Goal: Transaction & Acquisition: Purchase product/service

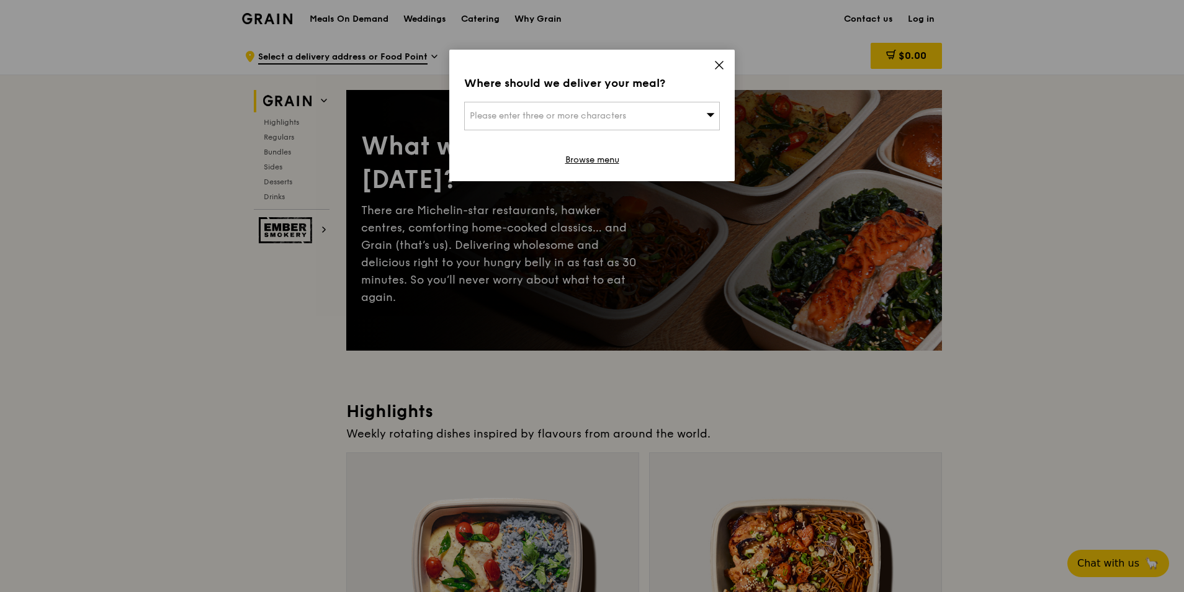
click at [722, 68] on icon at bounding box center [719, 64] width 7 height 7
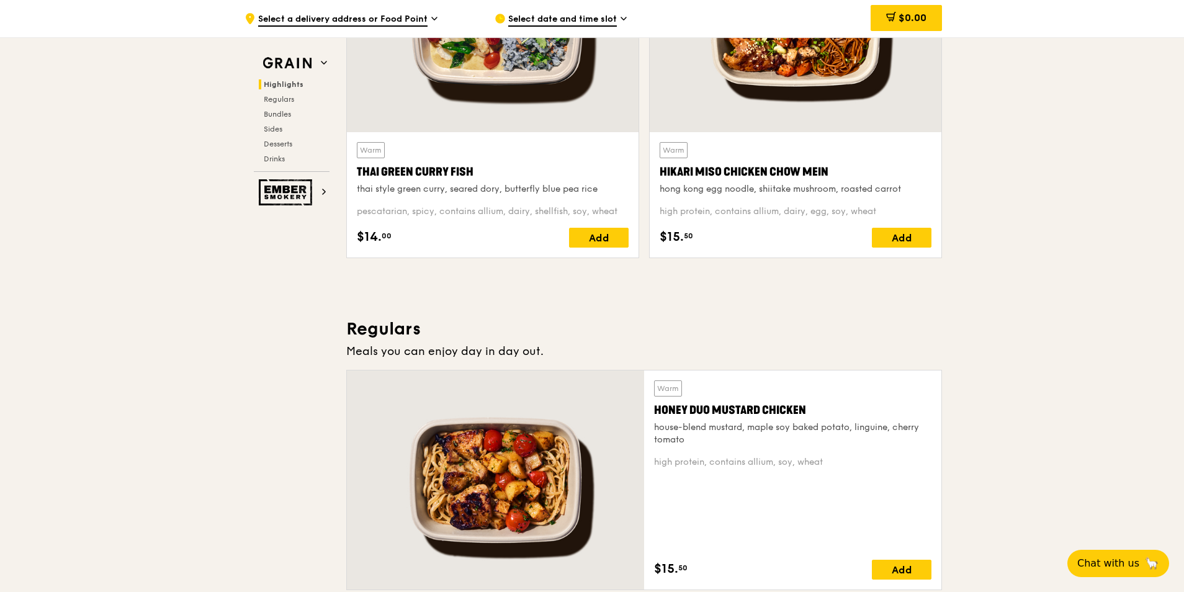
scroll to position [372, 0]
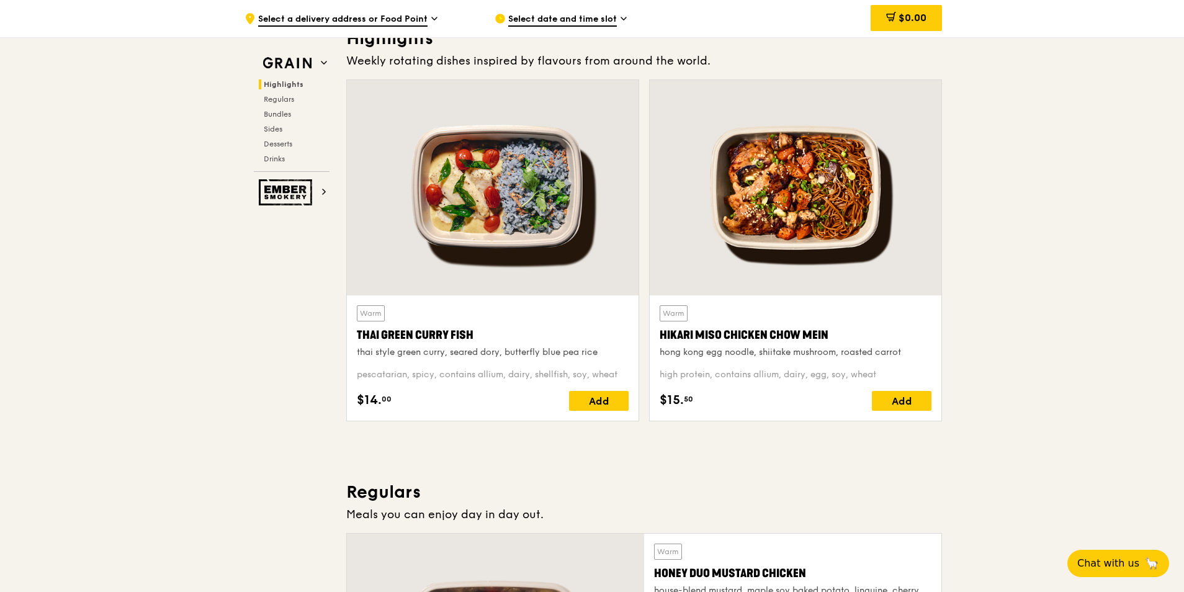
click at [762, 341] on div "Hikari Miso Chicken Chow Mein" at bounding box center [796, 334] width 272 height 17
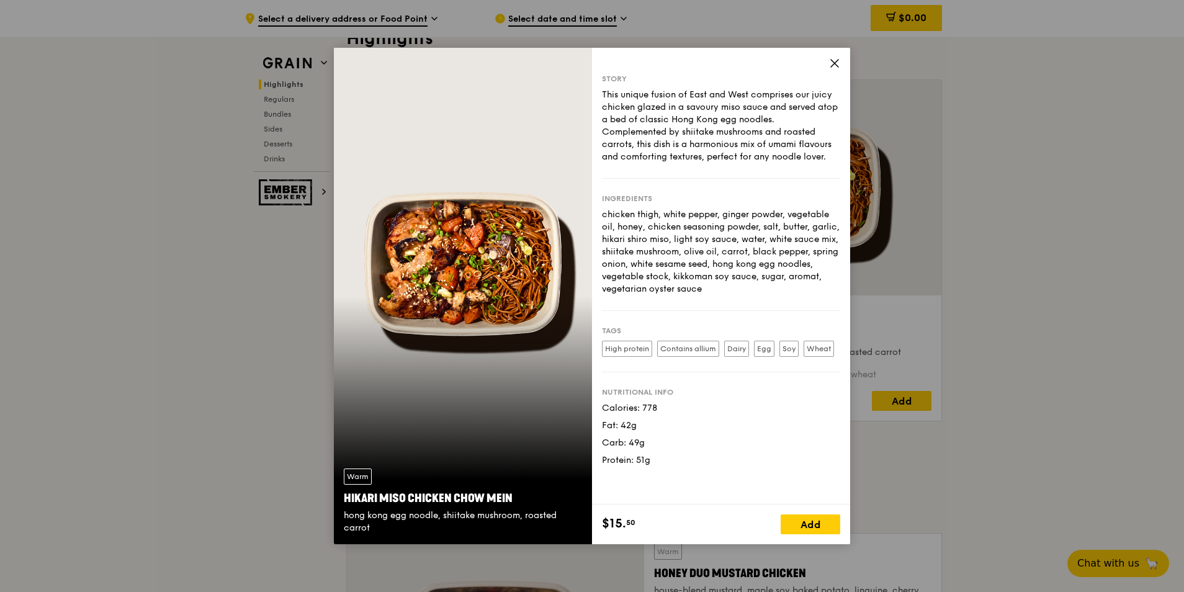
click at [848, 58] on div "Story This unique fusion of East and West comprises our juicy chicken glazed in…" at bounding box center [721, 276] width 258 height 457
click at [838, 60] on icon at bounding box center [834, 63] width 7 height 7
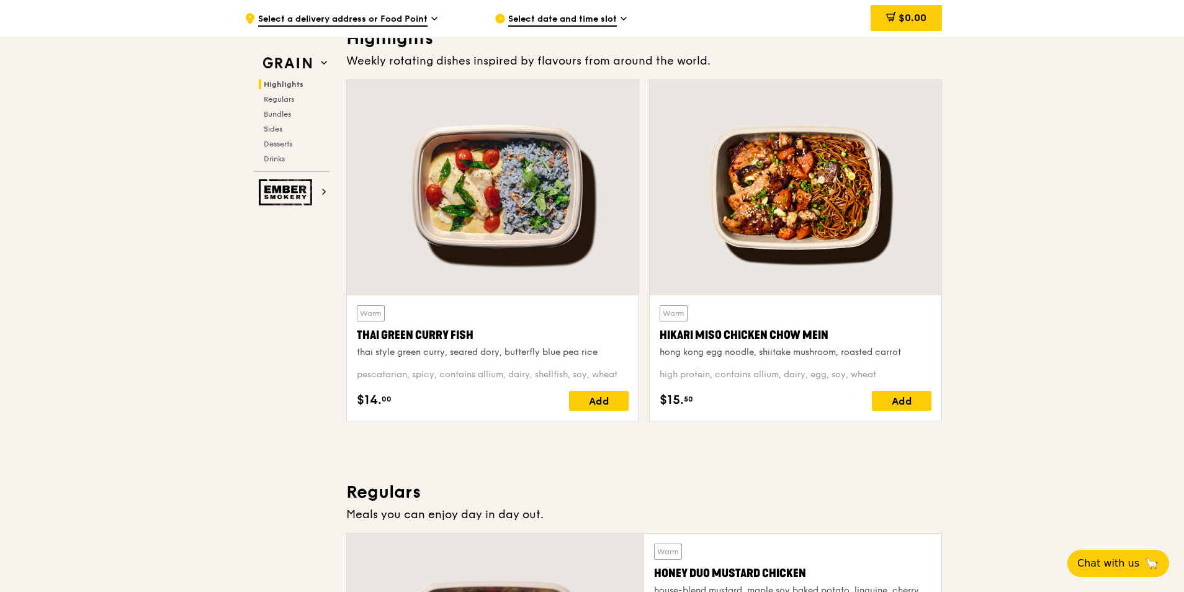
click at [532, 209] on div at bounding box center [493, 187] width 292 height 215
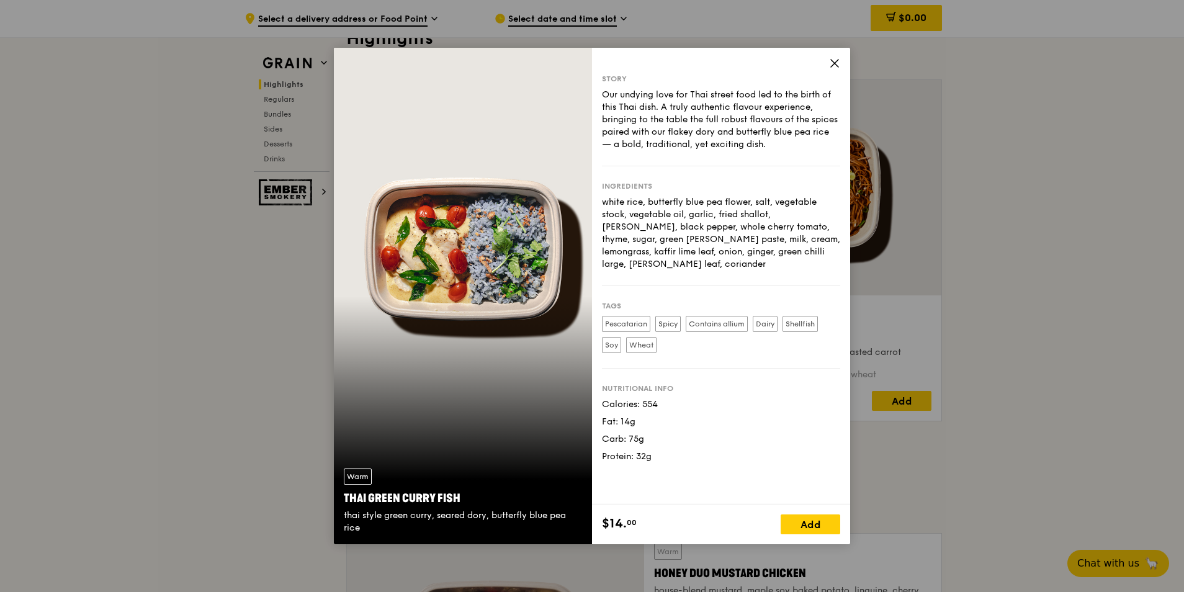
click at [836, 66] on icon at bounding box center [834, 63] width 11 height 11
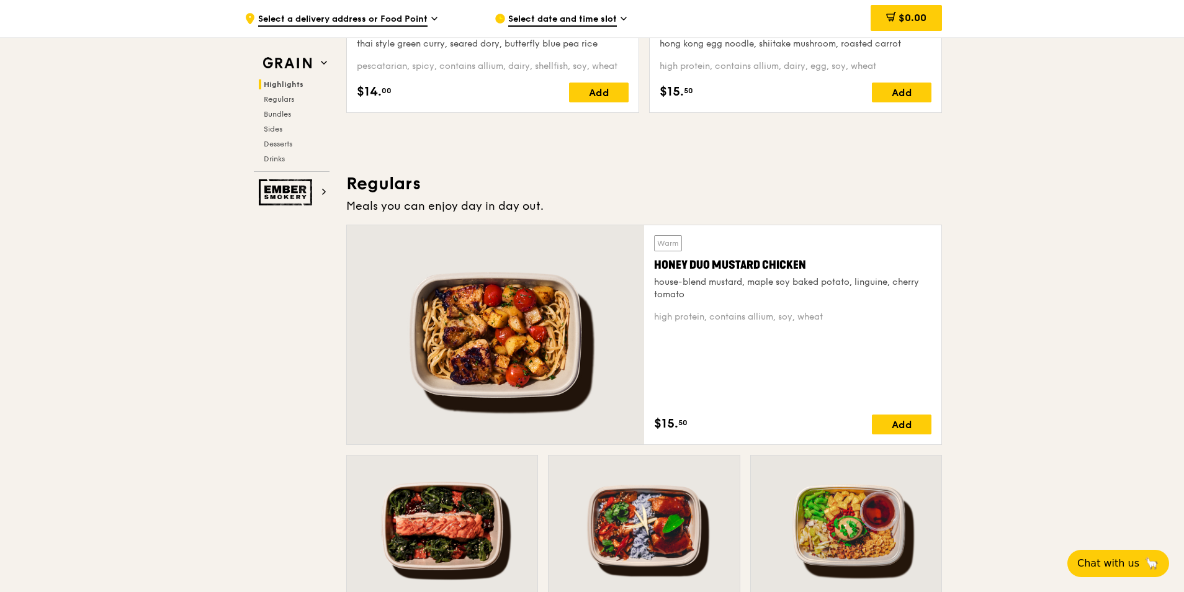
scroll to position [683, 0]
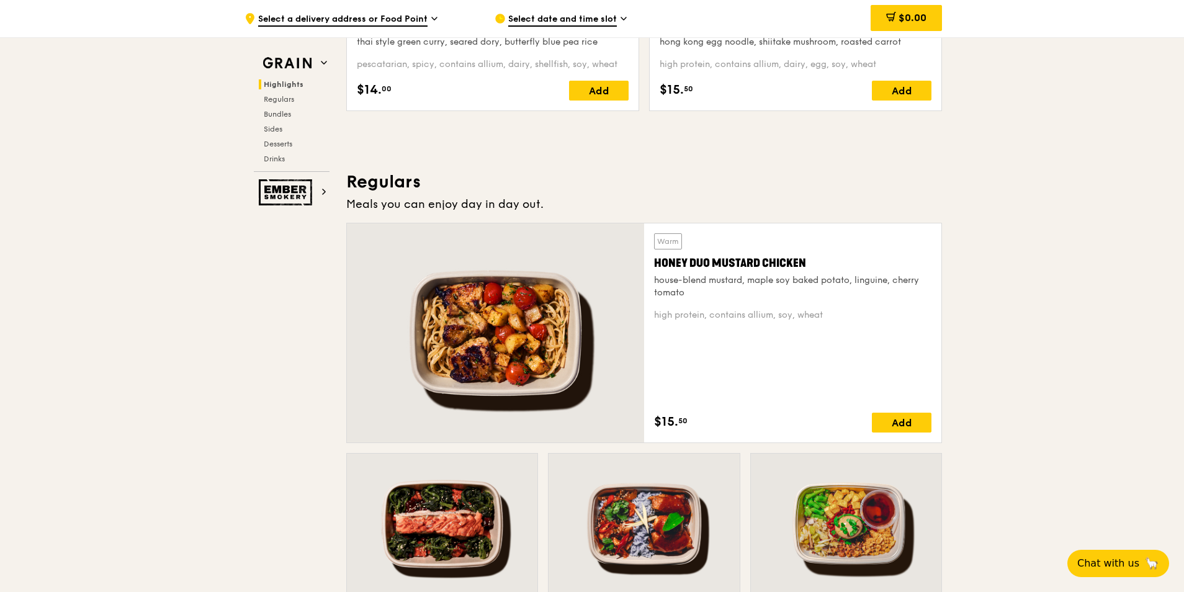
click at [778, 258] on div "Honey Duo Mustard Chicken" at bounding box center [792, 262] width 277 height 17
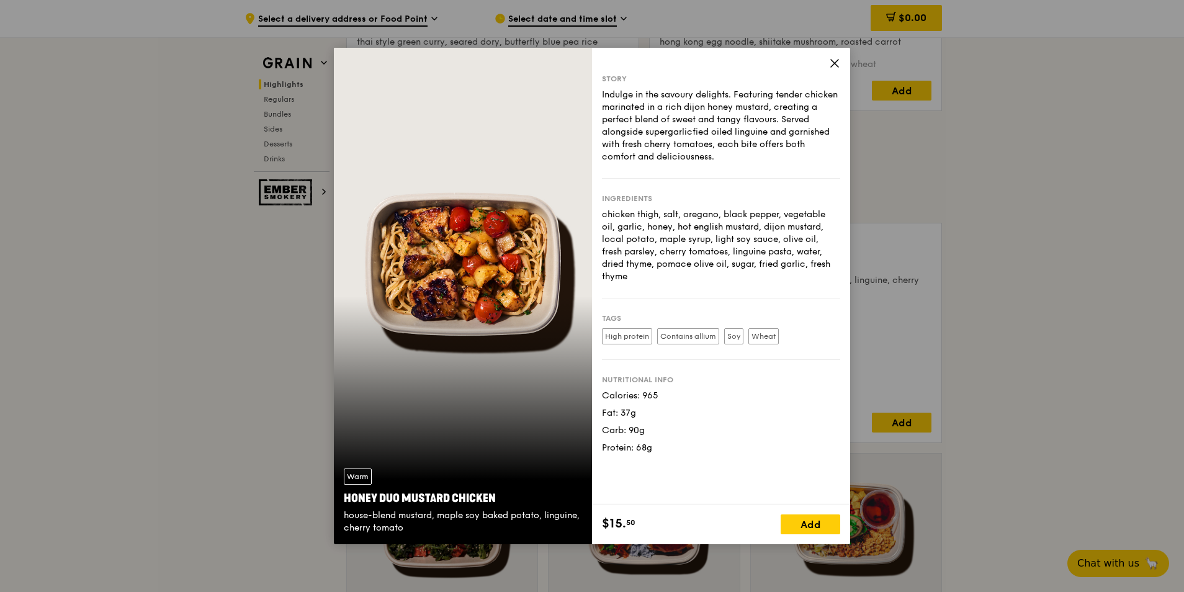
click at [838, 63] on icon at bounding box center [834, 63] width 11 height 11
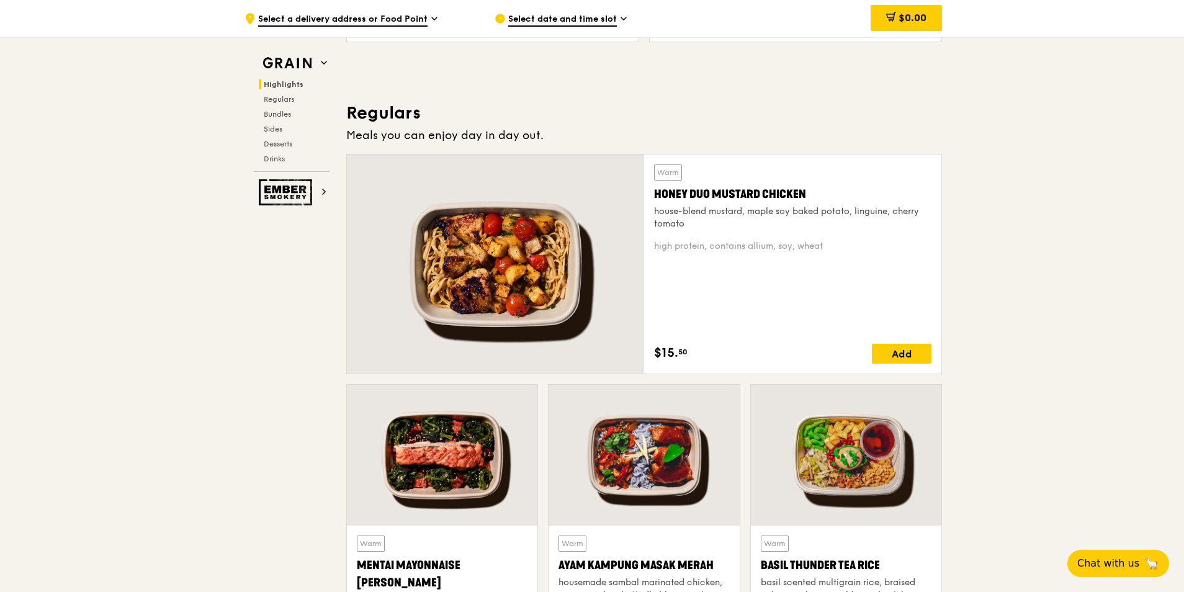
scroll to position [931, 0]
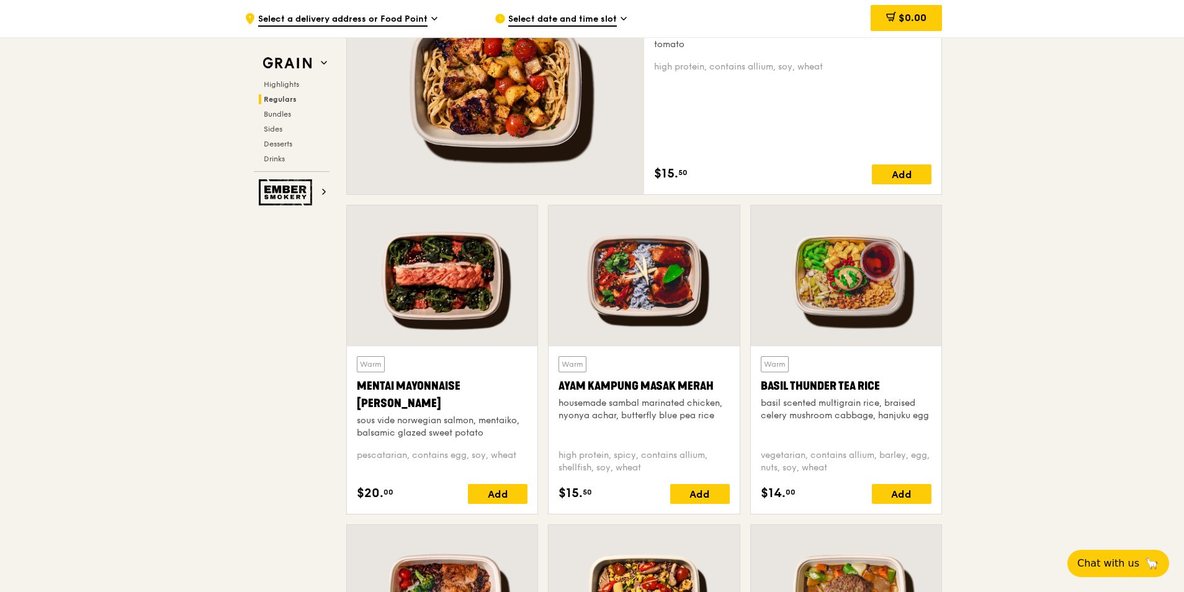
click at [656, 277] on div at bounding box center [644, 275] width 191 height 141
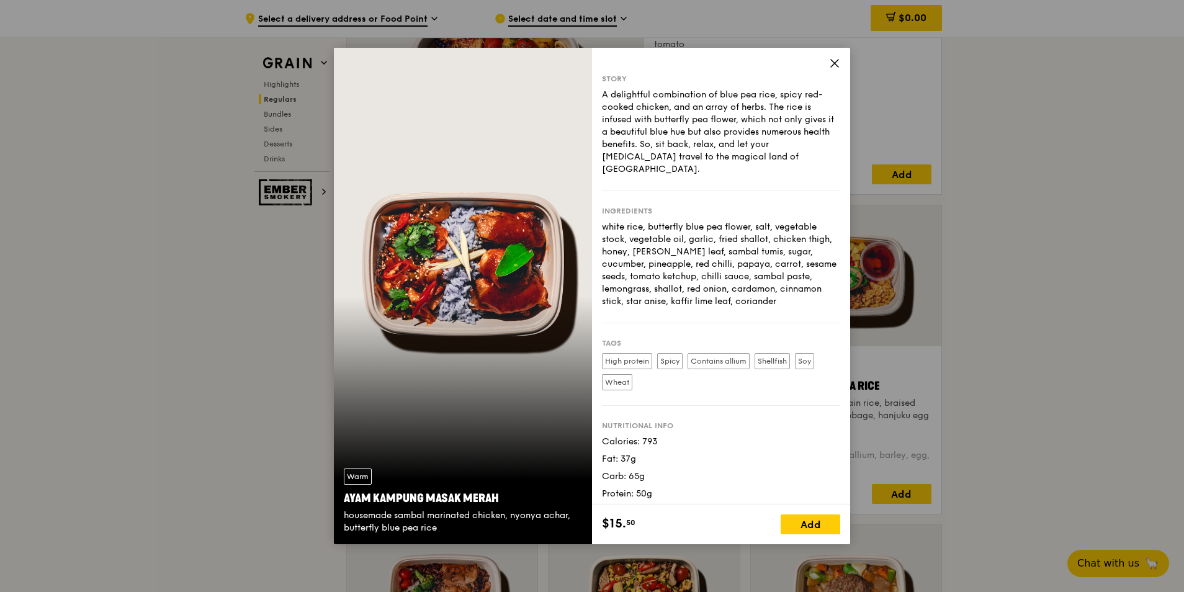
click at [830, 67] on icon at bounding box center [834, 63] width 11 height 11
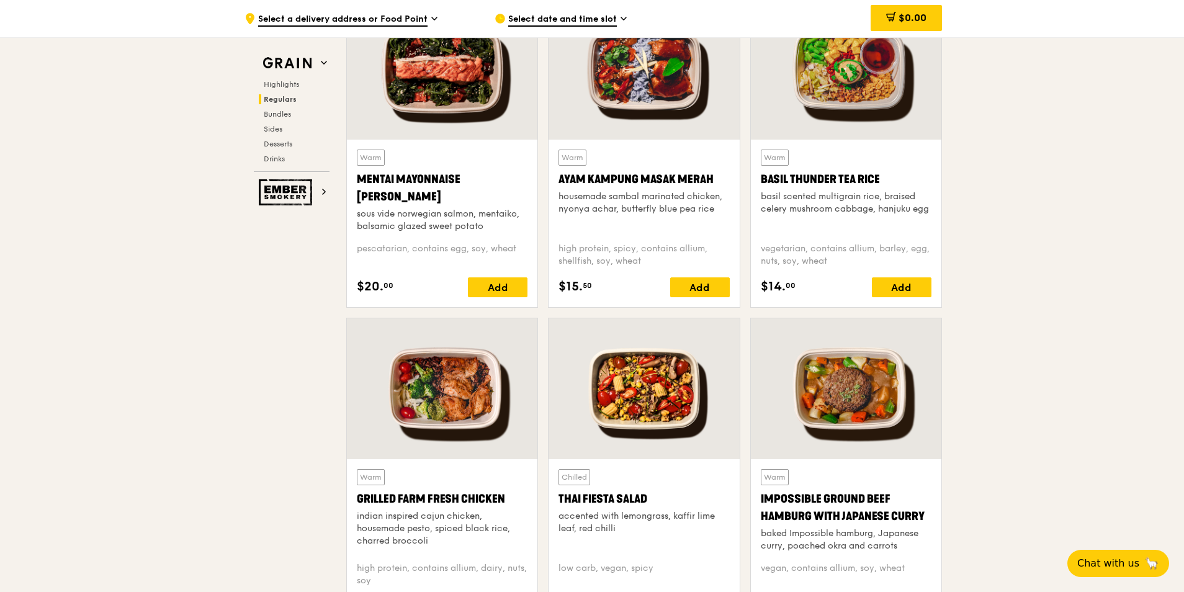
scroll to position [1179, 0]
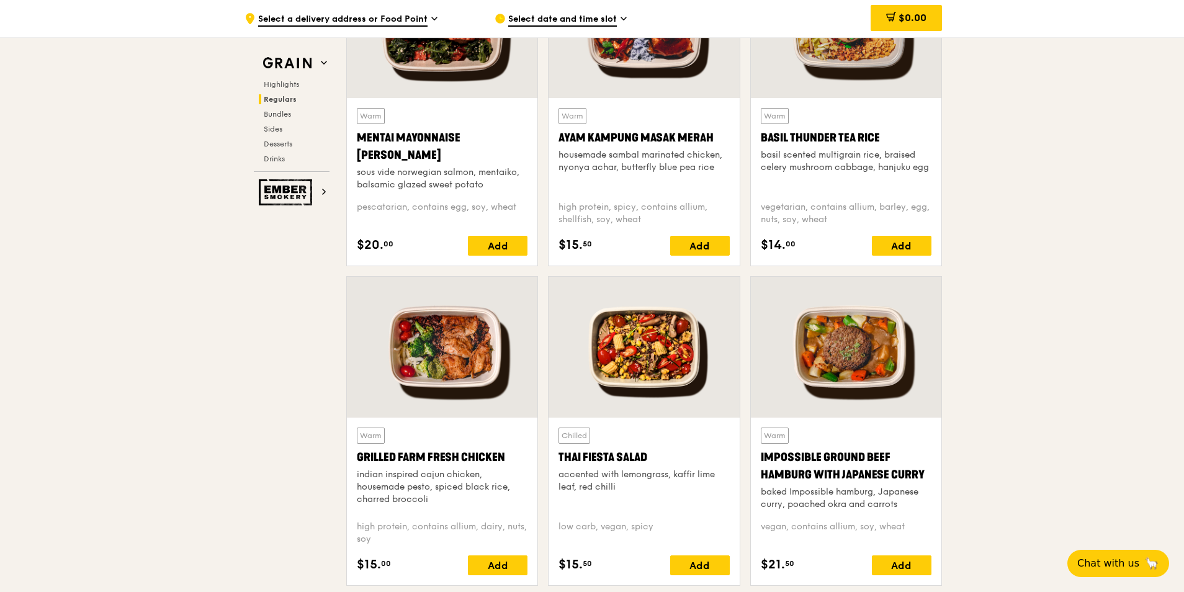
click at [452, 388] on div at bounding box center [442, 347] width 191 height 141
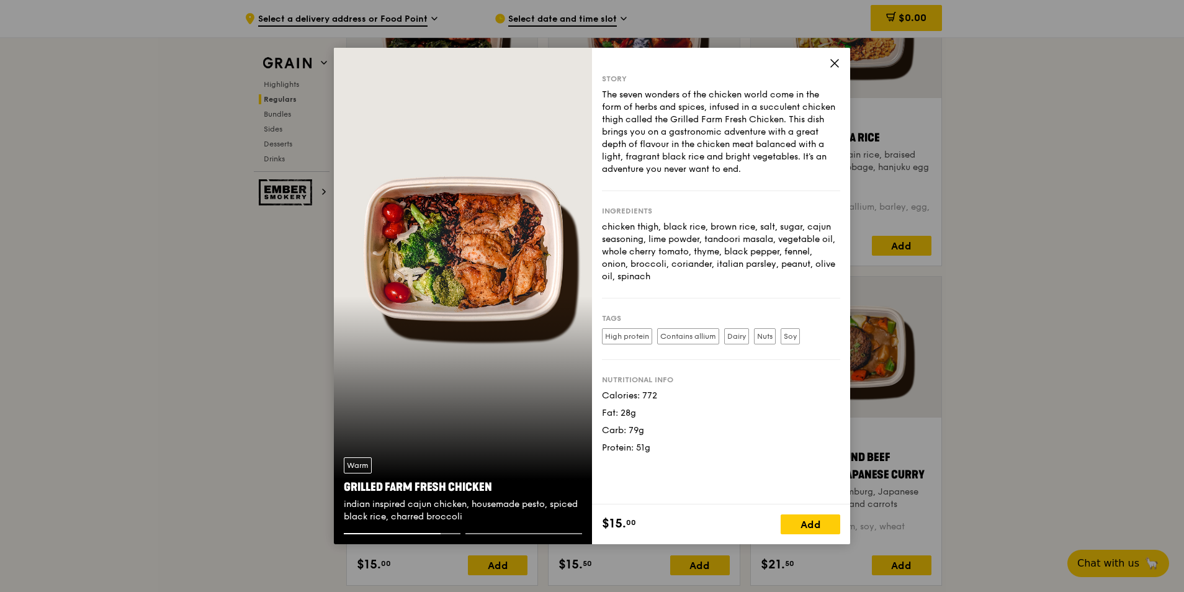
click at [840, 64] on icon at bounding box center [834, 63] width 11 height 11
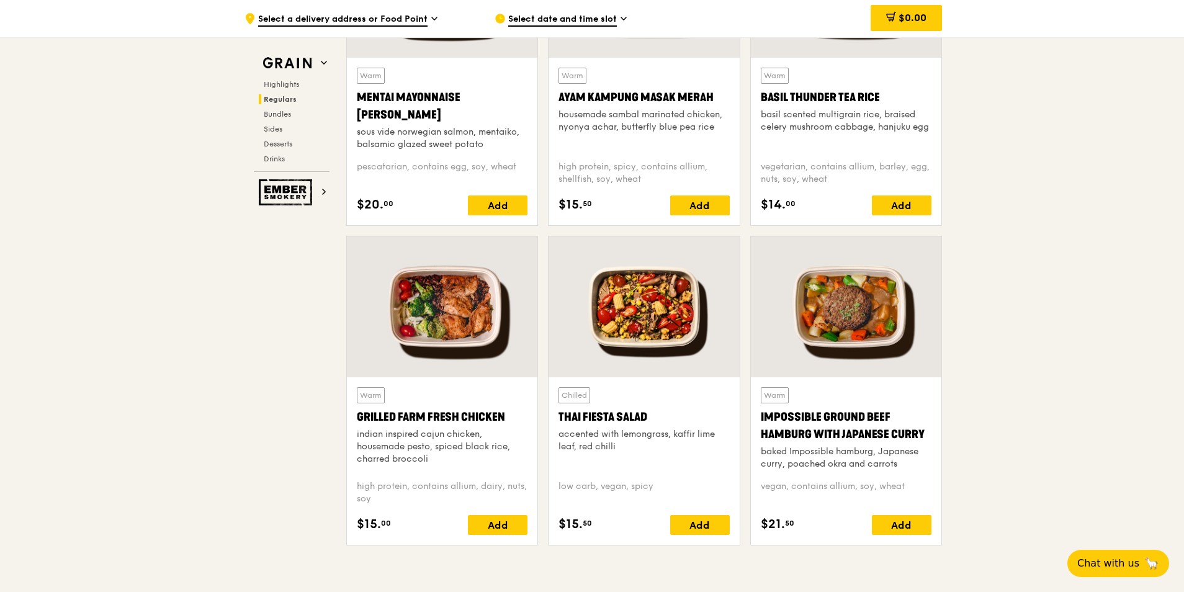
scroll to position [1241, 0]
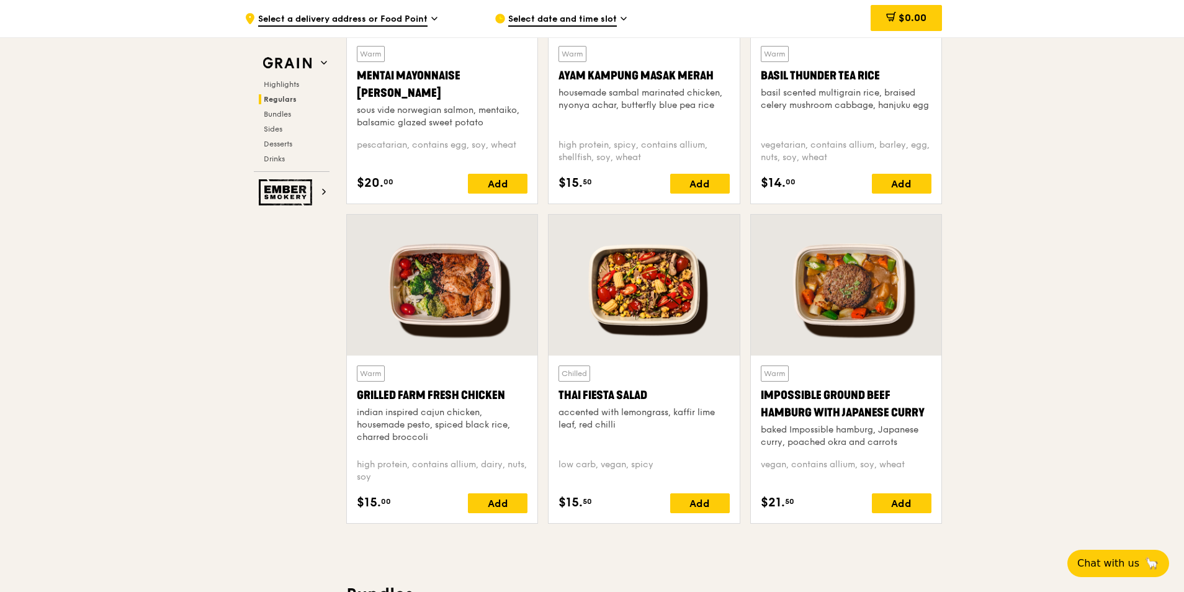
click at [668, 292] on div at bounding box center [644, 285] width 191 height 141
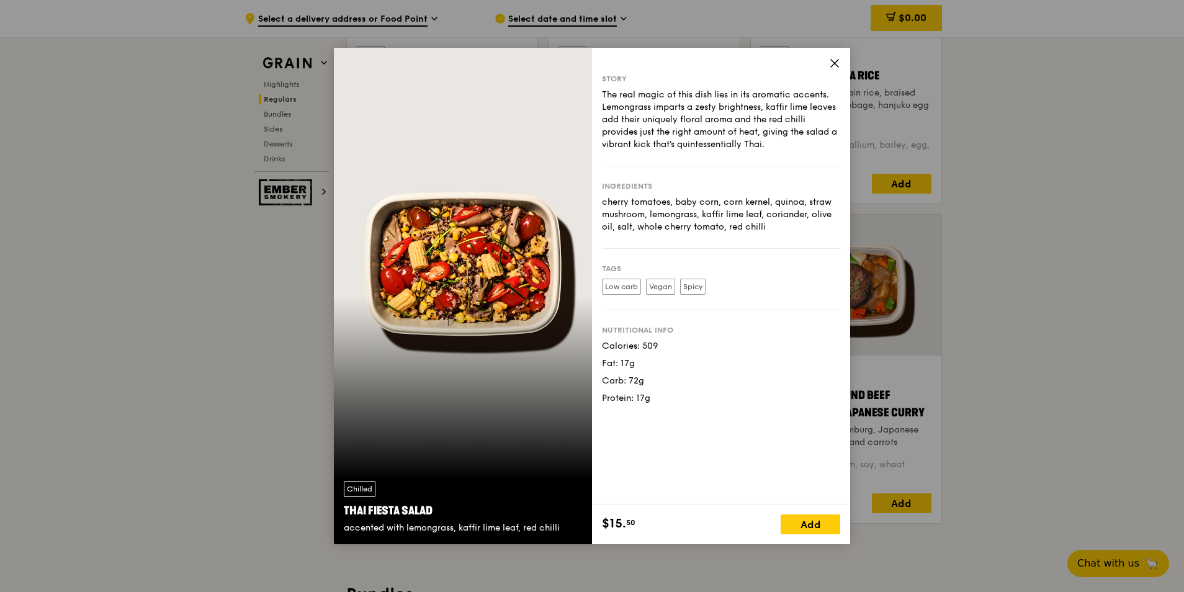
click at [830, 76] on div "Story" at bounding box center [721, 79] width 238 height 10
click at [831, 73] on div "Story The real magic of this dish lies in its aromatic accents. Lemongrass impa…" at bounding box center [721, 276] width 258 height 457
click at [833, 66] on icon at bounding box center [834, 63] width 11 height 11
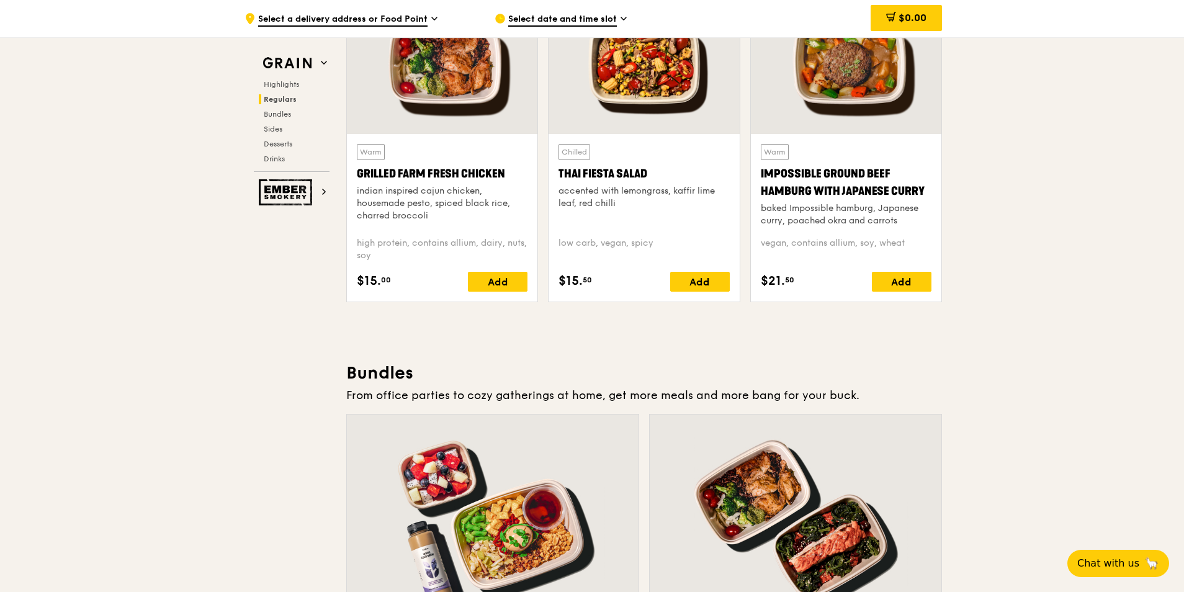
scroll to position [1427, 0]
